Goal: Task Accomplishment & Management: Manage account settings

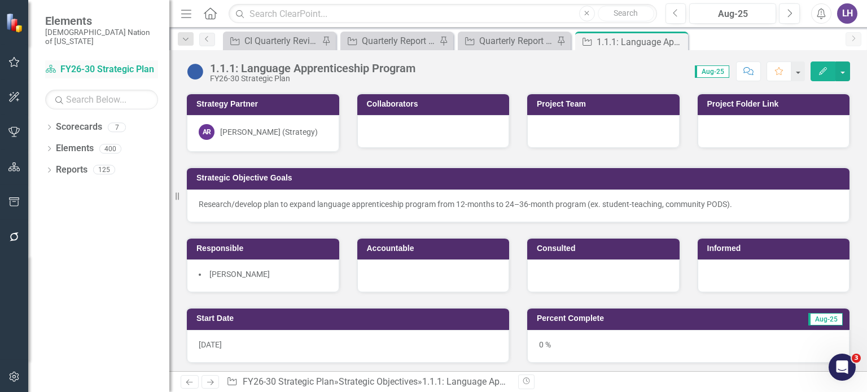
click at [104, 63] on link "Scorecard FY26-30 Strategic Plan" at bounding box center [101, 69] width 113 height 13
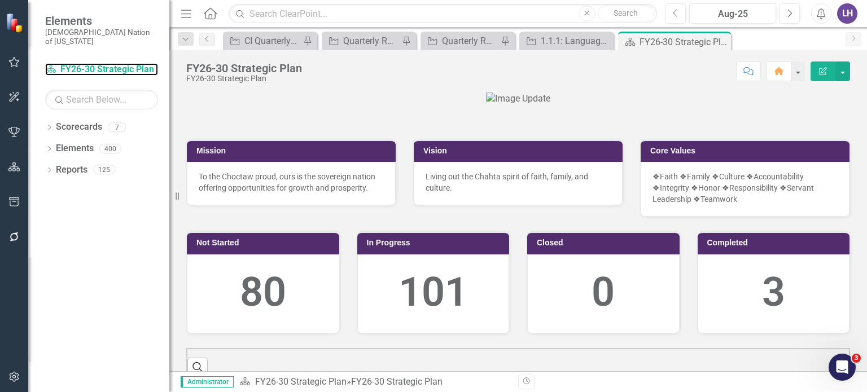
scroll to position [289, 0]
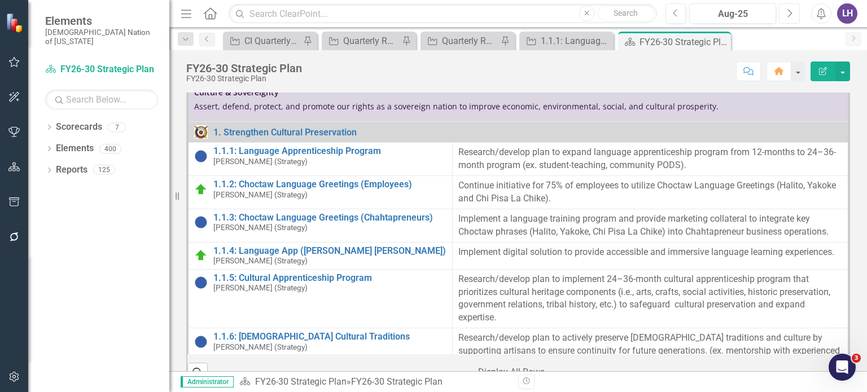
click at [792, 12] on icon "Next" at bounding box center [789, 13] width 6 height 10
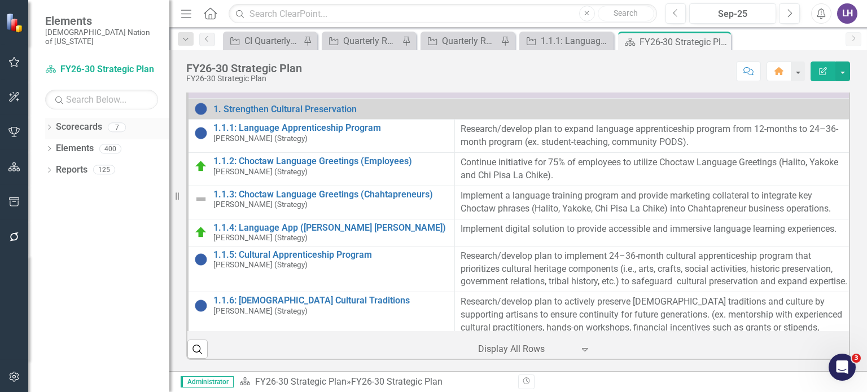
click at [78, 121] on link "Scorecards" at bounding box center [79, 127] width 46 height 13
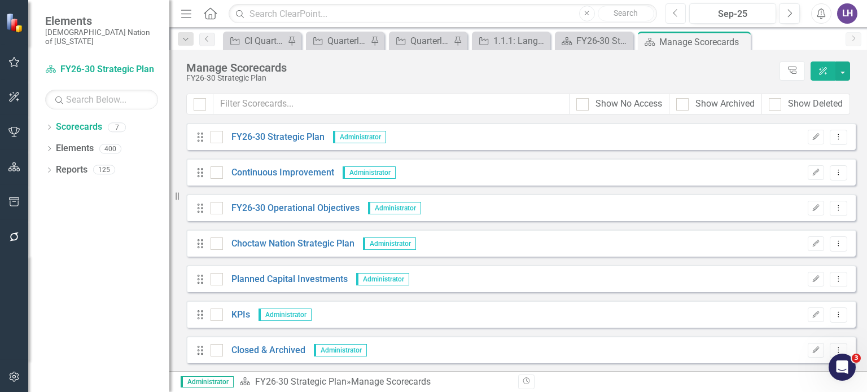
click at [670, 11] on button "Previous" at bounding box center [675, 13] width 21 height 20
click at [840, 134] on icon "Dropdown Menu" at bounding box center [838, 136] width 10 height 7
click at [763, 199] on link "Copy Forward Copy Forward Scorecard" at bounding box center [784, 197] width 125 height 21
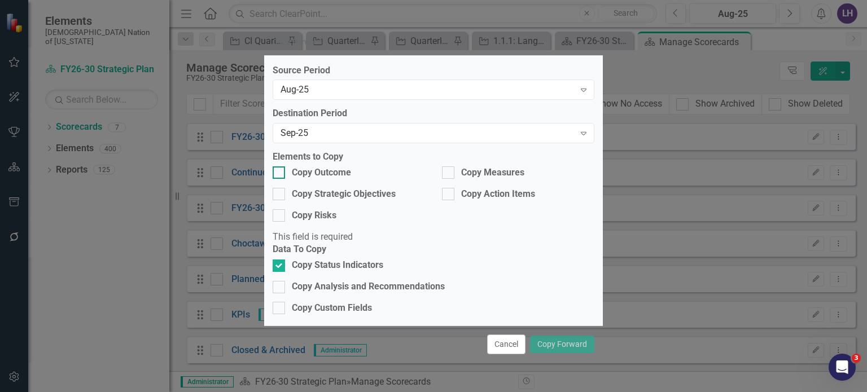
click at [278, 179] on div at bounding box center [278, 172] width 12 height 12
click at [278, 174] on input "Copy Outcome" at bounding box center [275, 169] width 7 height 7
checkbox input "true"
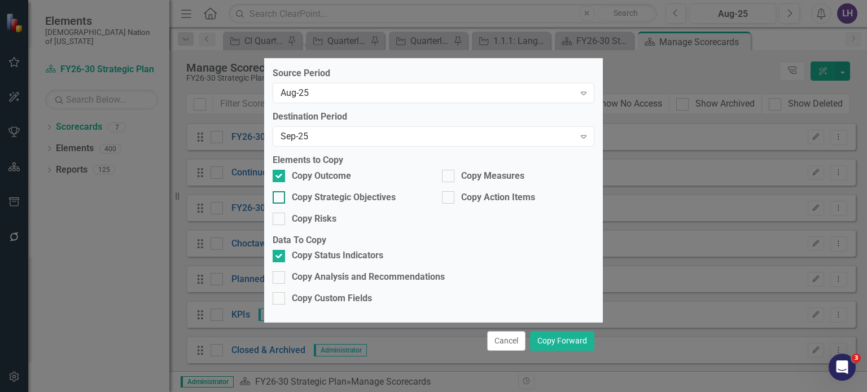
click at [278, 204] on div at bounding box center [278, 197] width 12 height 12
click at [278, 199] on input "Copy Strategic Objectives" at bounding box center [275, 194] width 7 height 7
checkbox input "true"
click at [451, 182] on div at bounding box center [448, 176] width 12 height 12
click at [449, 177] on input "Copy Measures" at bounding box center [445, 173] width 7 height 7
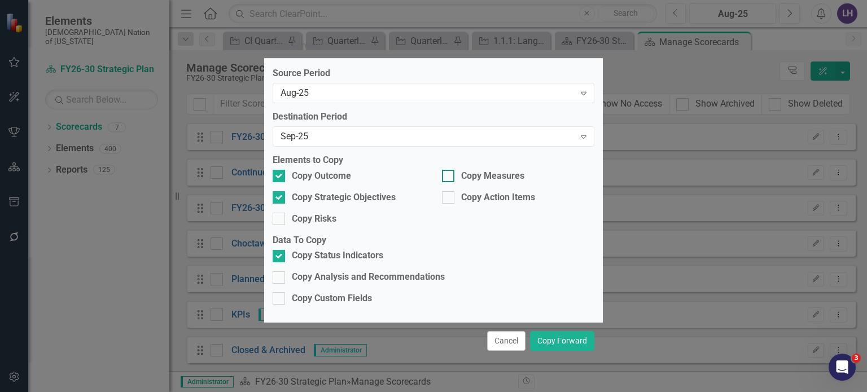
checkbox input "true"
click at [569, 331] on button "Copy Forward" at bounding box center [562, 341] width 64 height 20
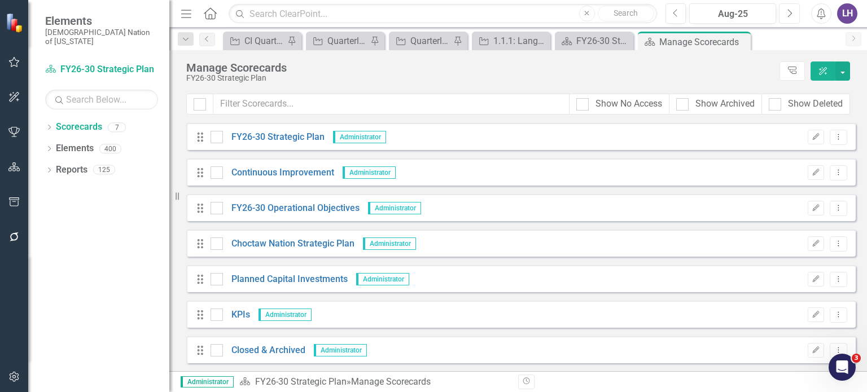
click at [795, 15] on button "Next" at bounding box center [789, 13] width 21 height 20
click at [255, 135] on link "FY26-30 Strategic Plan" at bounding box center [274, 137] width 102 height 13
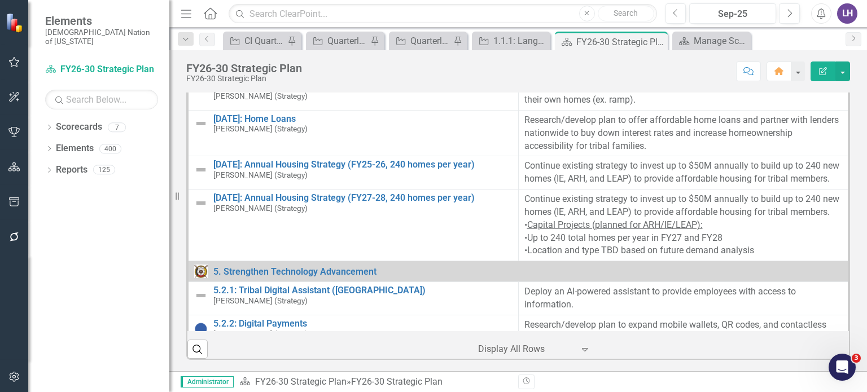
scroll to position [3520, 0]
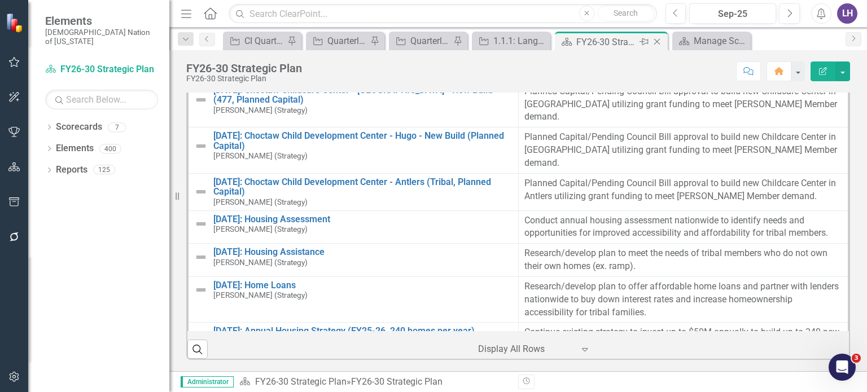
click at [656, 40] on icon "Close" at bounding box center [656, 41] width 11 height 9
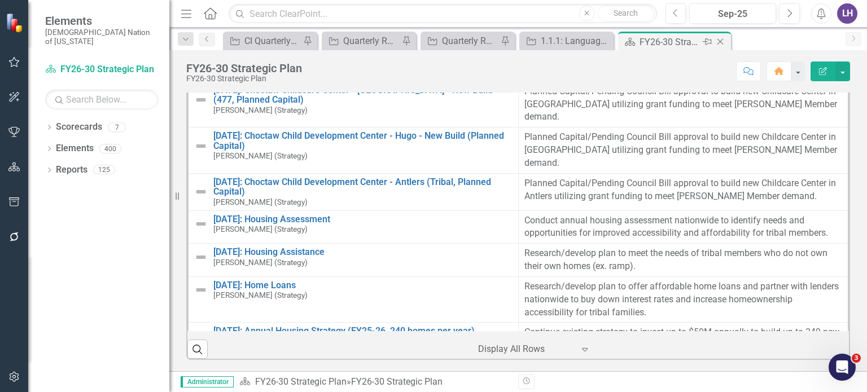
click at [681, 37] on div "FY26-30 Strategic Plan" at bounding box center [669, 42] width 60 height 14
click at [718, 40] on icon at bounding box center [720, 42] width 6 height 6
click at [679, 39] on icon at bounding box center [677, 42] width 6 height 6
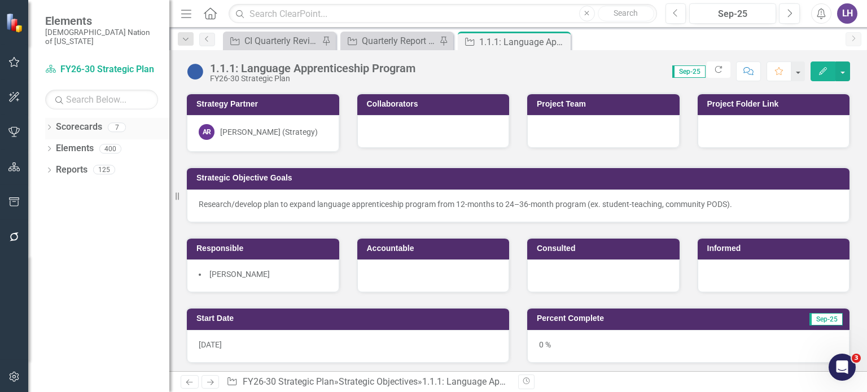
click at [72, 121] on link "Scorecards" at bounding box center [79, 127] width 46 height 13
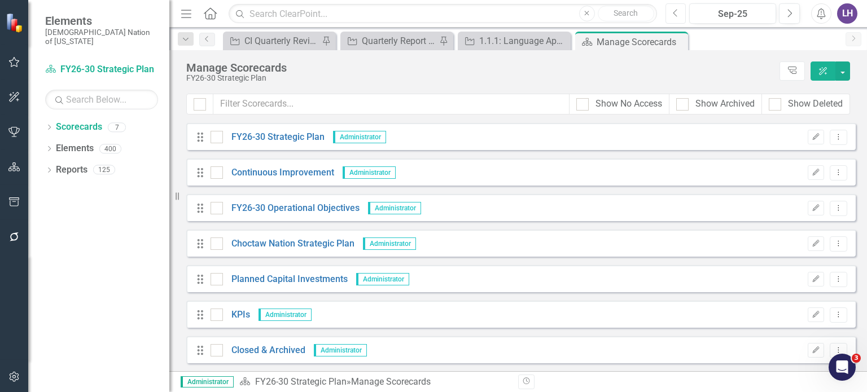
click at [678, 15] on icon "Previous" at bounding box center [675, 13] width 6 height 10
click at [842, 175] on icon "Dropdown Menu" at bounding box center [838, 172] width 10 height 7
click at [773, 226] on link "Copy Forward Copy Forward Scorecard" at bounding box center [784, 232] width 125 height 21
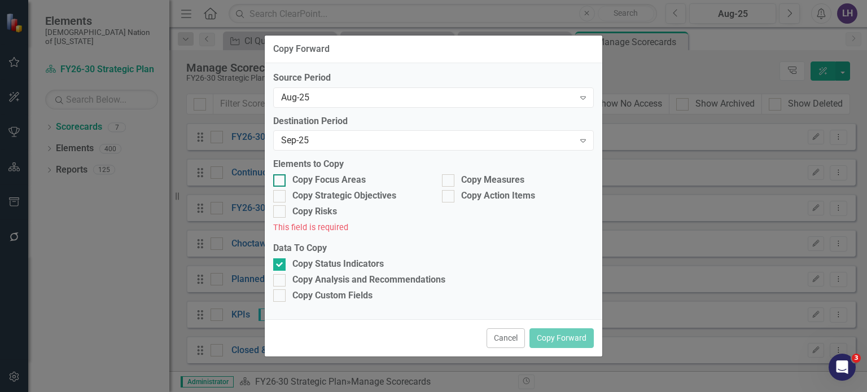
click at [279, 180] on input "Copy Focus Areas" at bounding box center [276, 177] width 7 height 7
checkbox input "true"
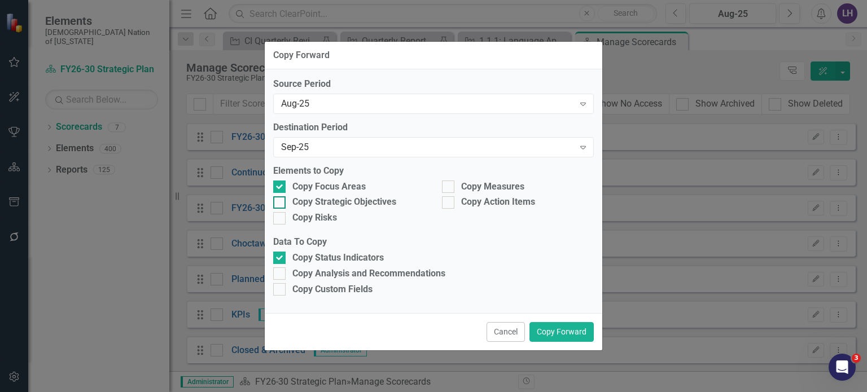
click at [282, 200] on div at bounding box center [279, 202] width 12 height 12
click at [280, 200] on input "Copy Strategic Objectives" at bounding box center [276, 199] width 7 height 7
checkbox input "true"
click at [438, 188] on div "Copy Measures" at bounding box center [517, 189] width 169 height 16
click at [454, 184] on div at bounding box center [448, 187] width 12 height 12
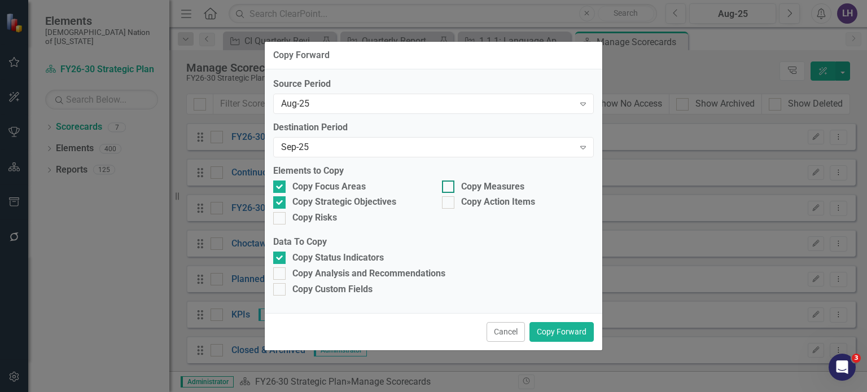
click at [449, 184] on input "Copy Measures" at bounding box center [445, 184] width 7 height 7
checkbox input "true"
click at [553, 329] on button "Copy Forward" at bounding box center [561, 332] width 64 height 20
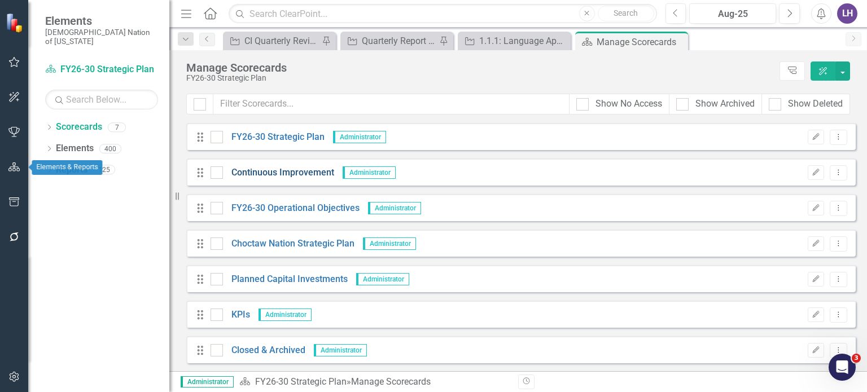
click at [288, 169] on link "Continuous Improvement" at bounding box center [278, 172] width 111 height 13
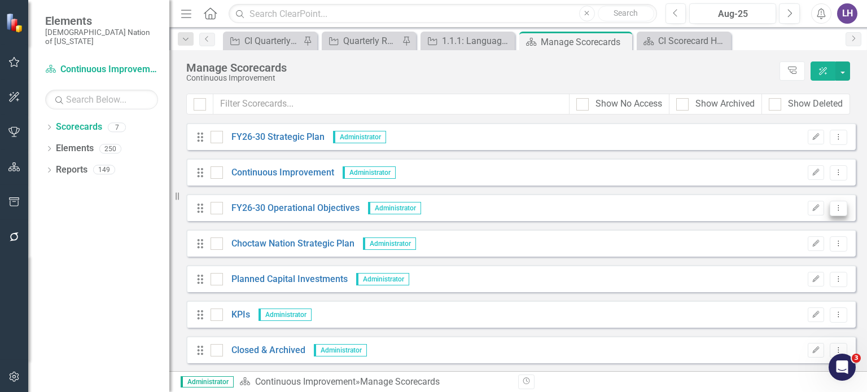
click at [838, 206] on icon "Dropdown Menu" at bounding box center [838, 207] width 10 height 7
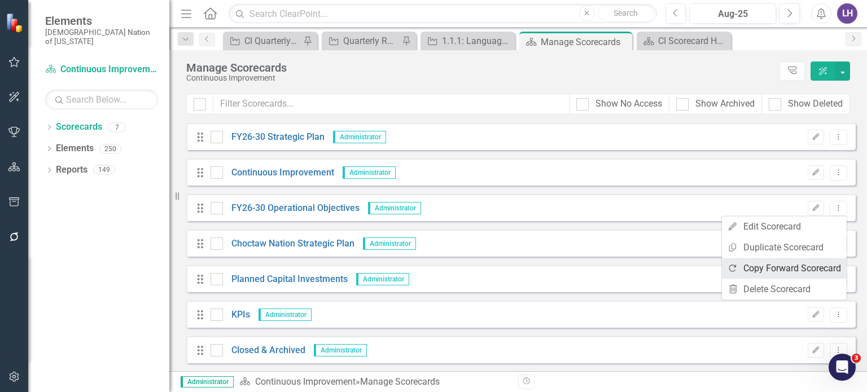
click at [819, 266] on link "Copy Forward Copy Forward Scorecard" at bounding box center [784, 268] width 125 height 21
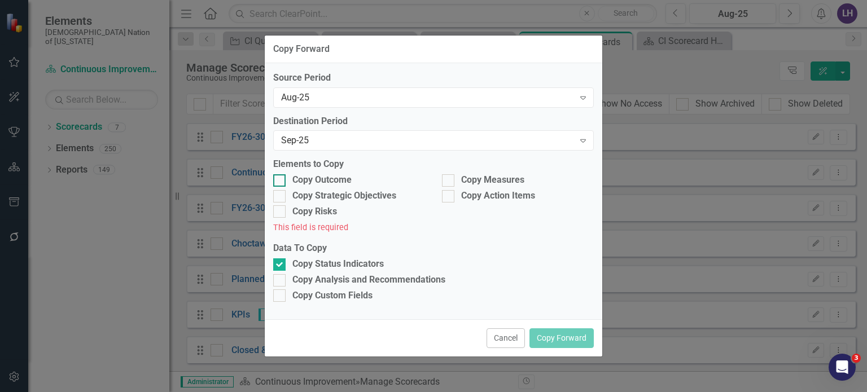
click at [275, 180] on input "Copy Outcome" at bounding box center [276, 177] width 7 height 7
checkbox input "true"
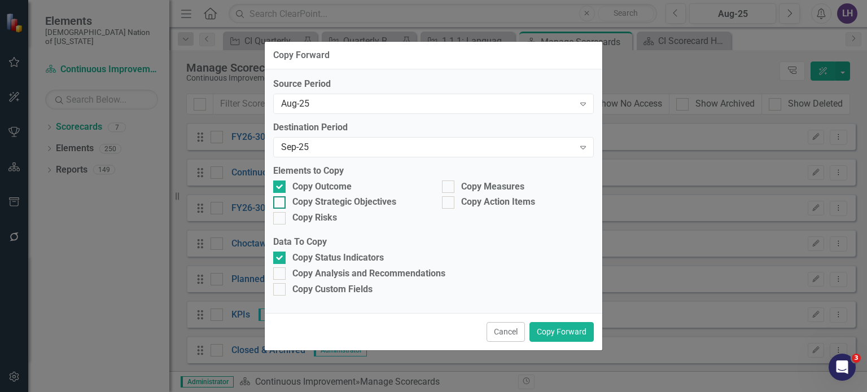
click at [278, 203] on input "Copy Strategic Objectives" at bounding box center [276, 199] width 7 height 7
checkbox input "true"
click at [451, 183] on div at bounding box center [448, 187] width 12 height 12
click at [449, 183] on input "Copy Measures" at bounding box center [445, 184] width 7 height 7
checkbox input "true"
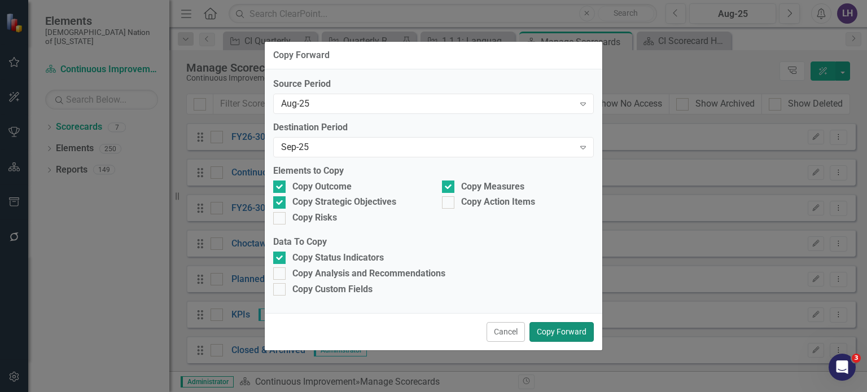
click at [581, 333] on button "Copy Forward" at bounding box center [561, 332] width 64 height 20
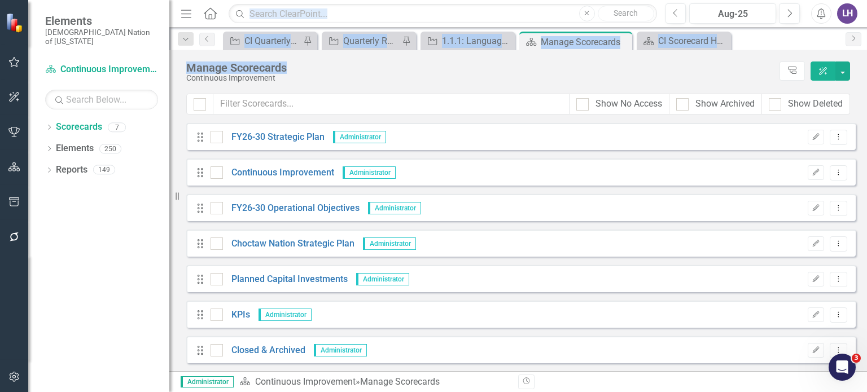
drag, startPoint x: 294, startPoint y: 63, endPoint x: 175, endPoint y: 67, distance: 118.5
click at [175, 67] on div "Elements Choctaw Nation of Oklahoma Scorecard Continuous Improvement Search Dro…" at bounding box center [433, 196] width 867 height 392
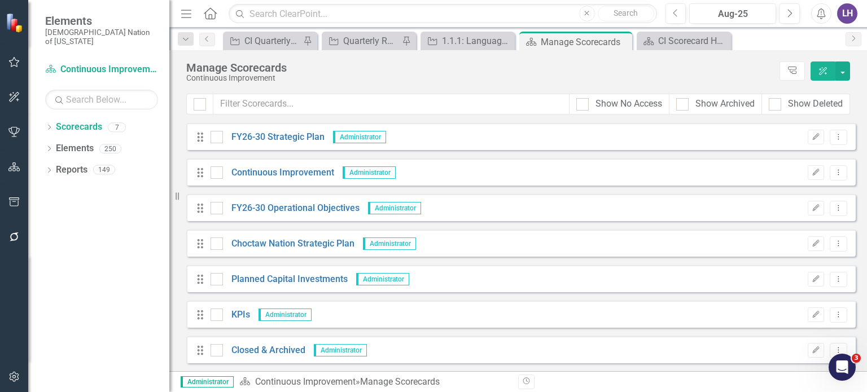
click at [251, 80] on div "Continuous Improvement" at bounding box center [479, 78] width 587 height 8
drag, startPoint x: 184, startPoint y: 68, endPoint x: 307, endPoint y: 72, distance: 122.5
click at [307, 72] on div "Manage Scorecards Continuous Improvement Tree Explorer ClearPoint AI" at bounding box center [517, 71] width 697 height 43
click at [295, 69] on div "Manage Scorecards" at bounding box center [479, 67] width 587 height 12
drag, startPoint x: 250, startPoint y: 76, endPoint x: 178, endPoint y: 71, distance: 71.9
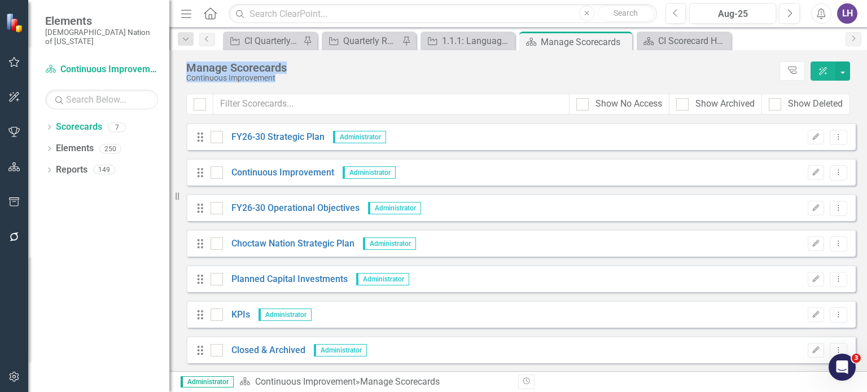
click at [178, 71] on div "Manage Scorecards Continuous Improvement Tree Explorer ClearPoint AI" at bounding box center [517, 71] width 697 height 43
click at [184, 70] on div "Manage Scorecards Continuous Improvement Tree Explorer ClearPoint AI" at bounding box center [517, 71] width 697 height 43
drag, startPoint x: 208, startPoint y: 65, endPoint x: 299, endPoint y: 77, distance: 92.2
click at [299, 77] on div "Manage Scorecards Continuous Improvement" at bounding box center [479, 71] width 587 height 21
click at [287, 77] on div "Continuous Improvement" at bounding box center [479, 78] width 587 height 8
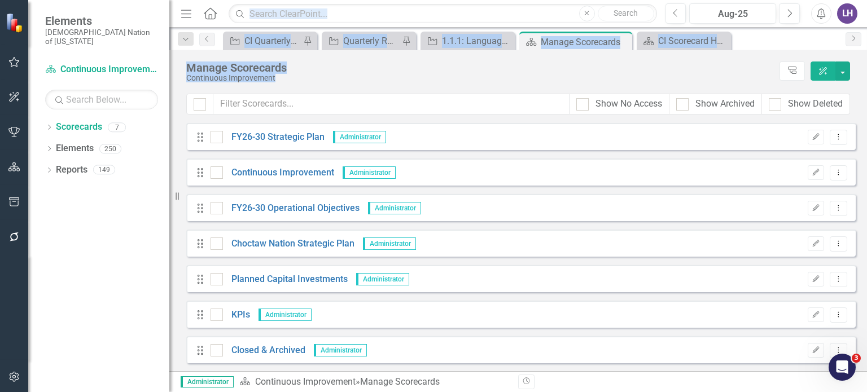
drag, startPoint x: 282, startPoint y: 76, endPoint x: 177, endPoint y: 56, distance: 106.9
click at [177, 56] on div "Elements Choctaw Nation of Oklahoma Scorecard Continuous Improvement Search Dro…" at bounding box center [433, 196] width 867 height 392
click at [246, 68] on div "Manage Scorecards" at bounding box center [479, 67] width 587 height 12
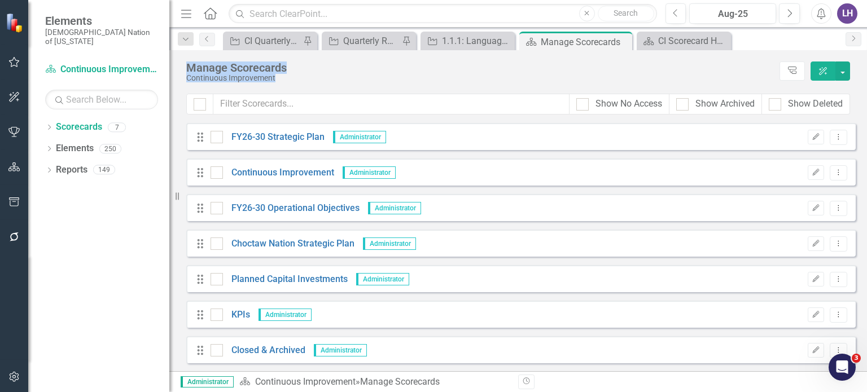
drag, startPoint x: 266, startPoint y: 75, endPoint x: 185, endPoint y: 69, distance: 81.5
click at [185, 69] on div "Manage Scorecards Continuous Improvement Tree Explorer ClearPoint AI" at bounding box center [517, 71] width 697 height 43
click at [189, 69] on div "Manage Scorecards" at bounding box center [479, 67] width 587 height 12
drag, startPoint x: 230, startPoint y: 76, endPoint x: 178, endPoint y: 66, distance: 52.9
click at [178, 66] on div "Manage Scorecards Continuous Improvement Tree Explorer ClearPoint AI" at bounding box center [517, 71] width 697 height 43
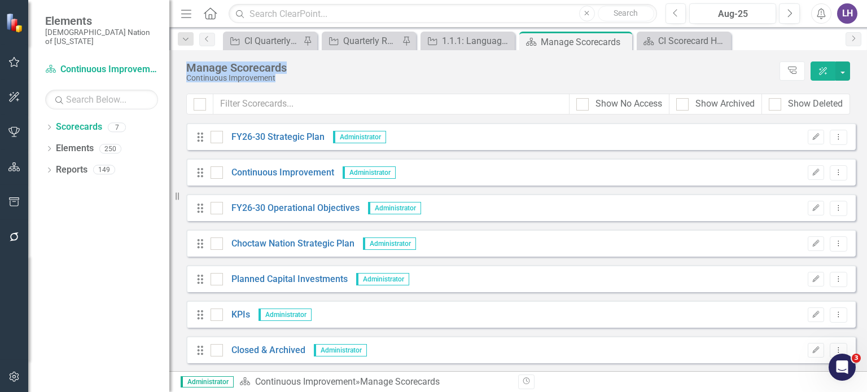
click at [285, 77] on div "Continuous Improvement" at bounding box center [479, 78] width 587 height 8
drag, startPoint x: 282, startPoint y: 77, endPoint x: 184, endPoint y: 70, distance: 97.9
click at [184, 70] on div "Manage Scorecards Continuous Improvement Tree Explorer ClearPoint AI" at bounding box center [517, 71] width 697 height 43
click at [186, 70] on div "Manage Scorecards" at bounding box center [479, 67] width 587 height 12
click at [61, 142] on link "Elements" at bounding box center [75, 148] width 38 height 13
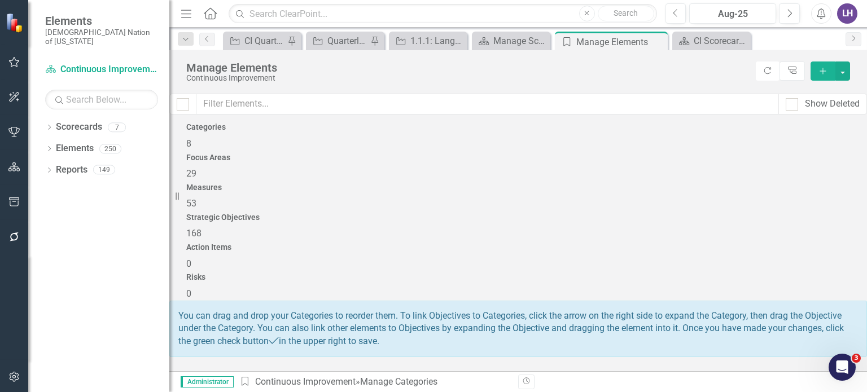
click at [363, 165] on div "Focus Areas 29" at bounding box center [517, 166] width 663 height 27
